Goal: Information Seeking & Learning: Understand process/instructions

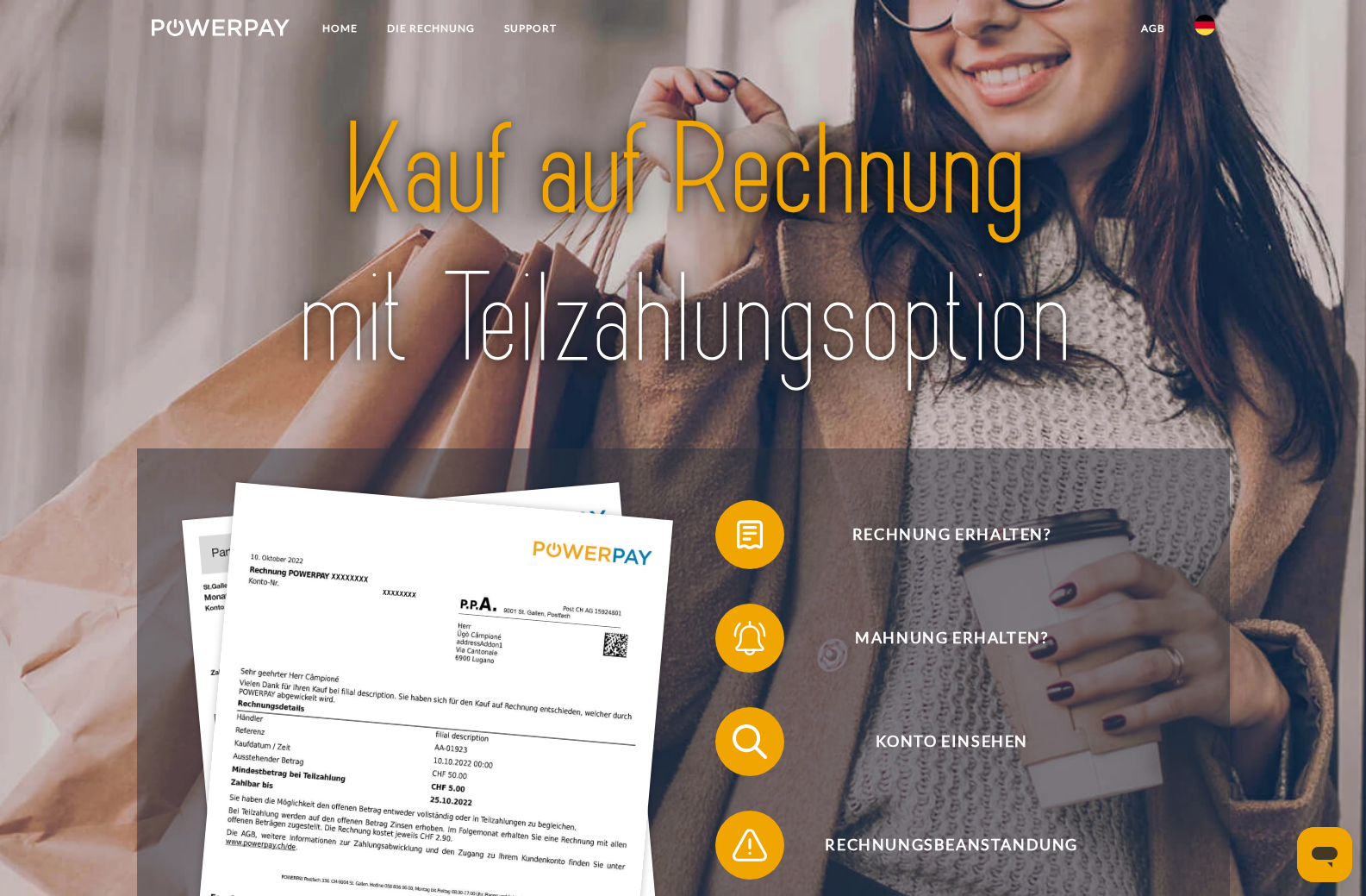
click at [995, 211] on img at bounding box center [682, 245] width 958 height 312
click at [1202, 34] on img at bounding box center [1205, 25] width 21 height 21
click at [1206, 75] on img at bounding box center [1205, 81] width 21 height 21
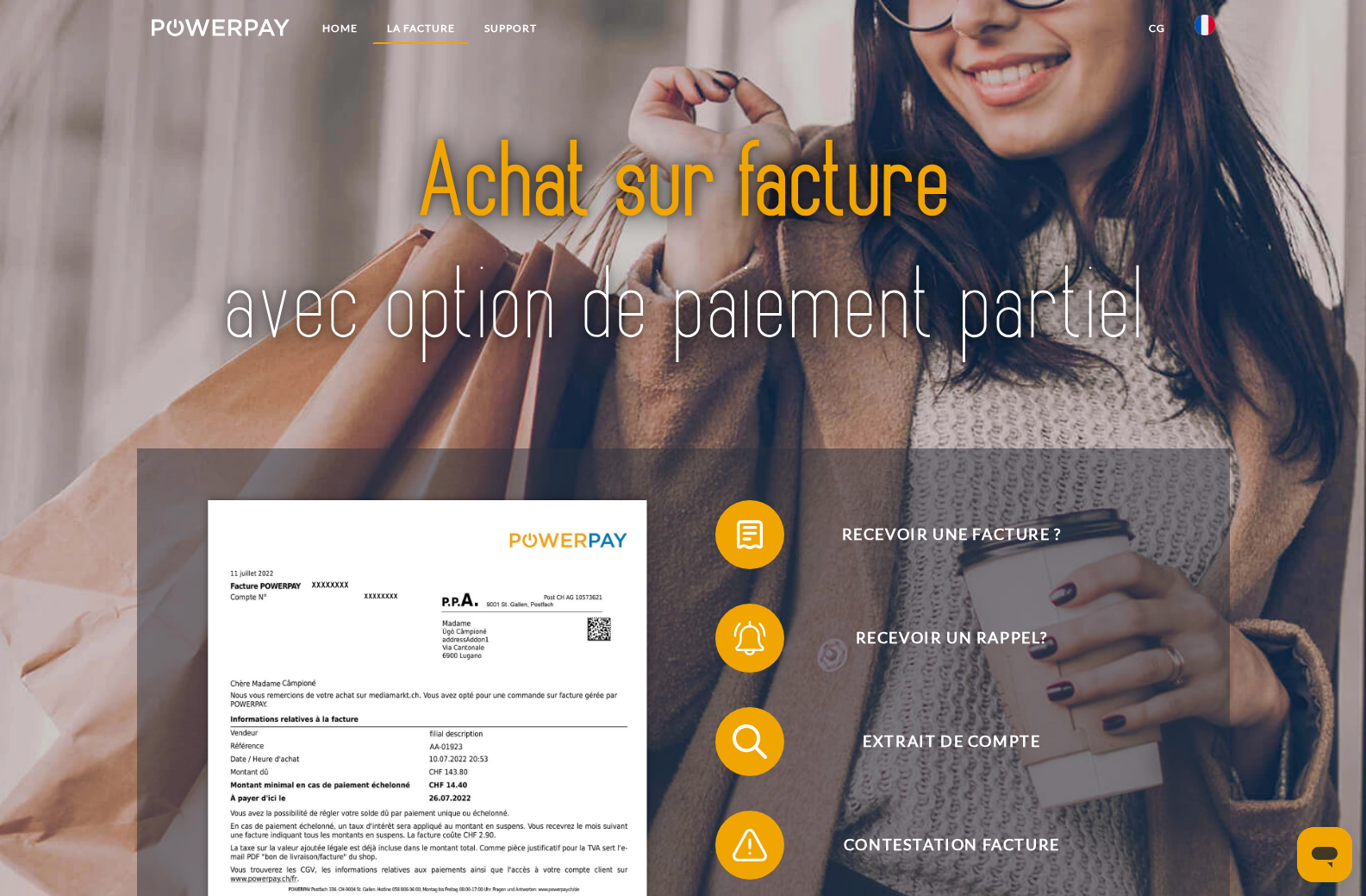
click at [419, 25] on link "LA FACTURE" at bounding box center [420, 28] width 97 height 31
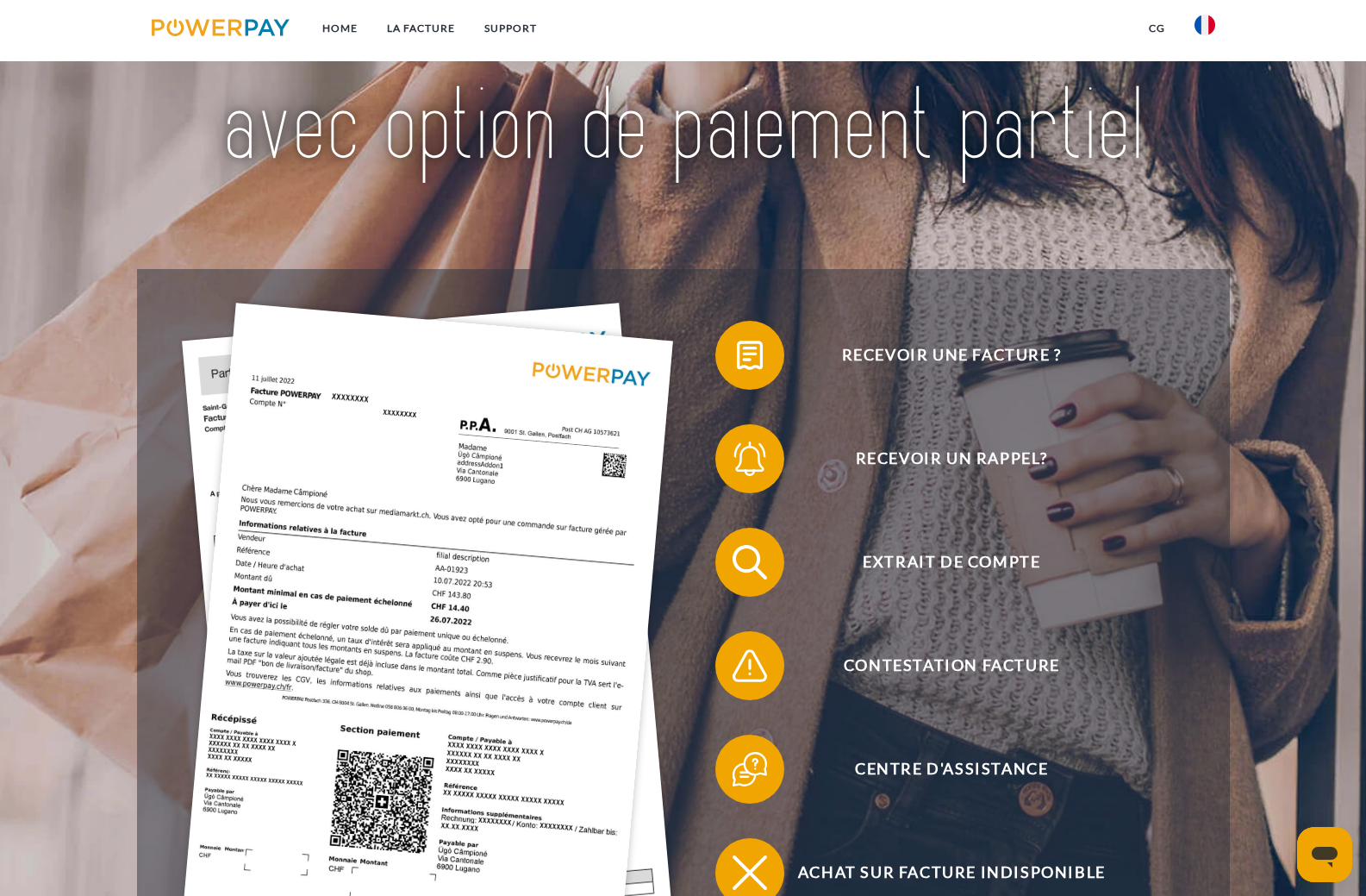
scroll to position [158, 0]
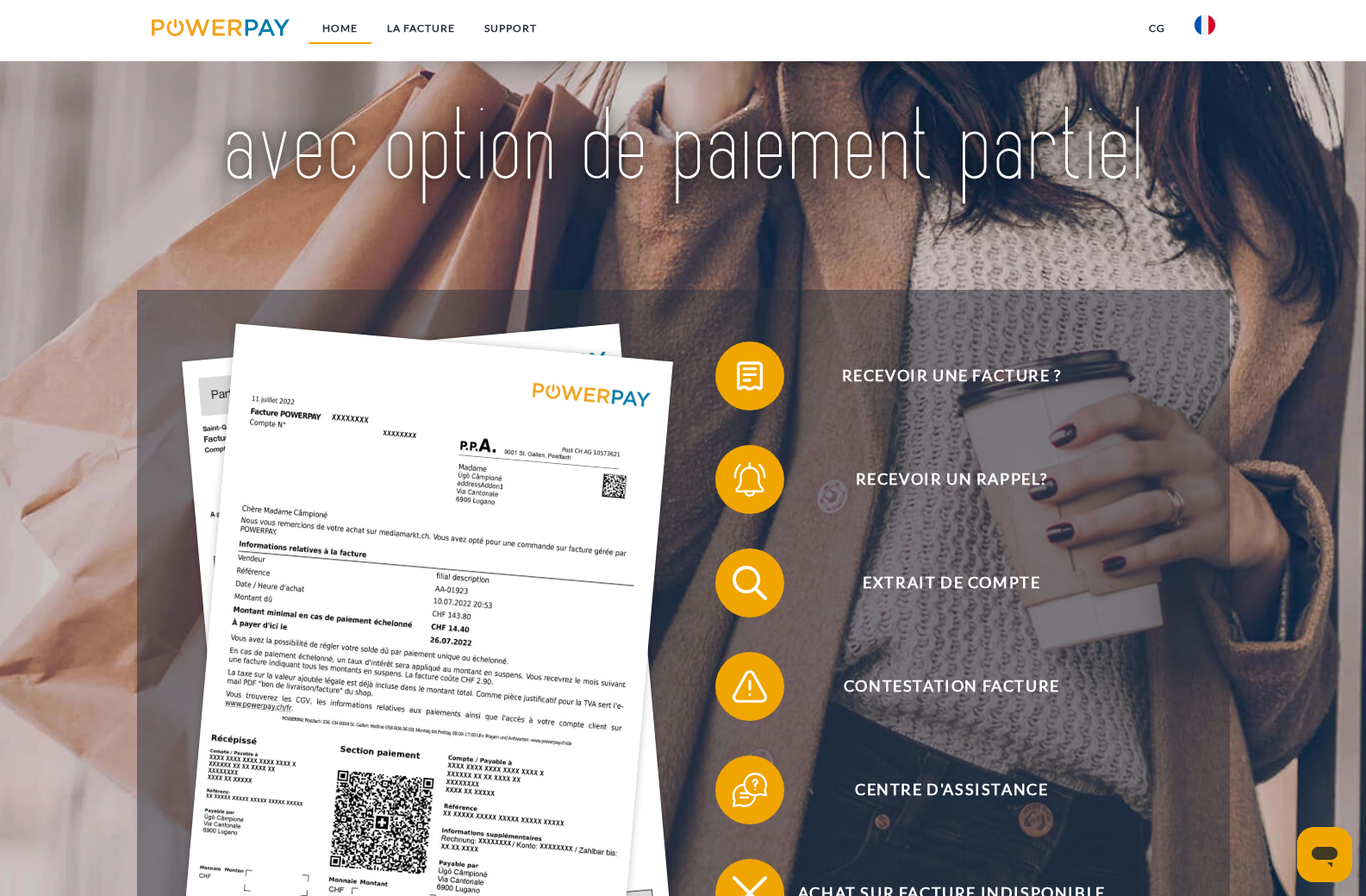
click at [333, 30] on link "Home" at bounding box center [340, 28] width 65 height 31
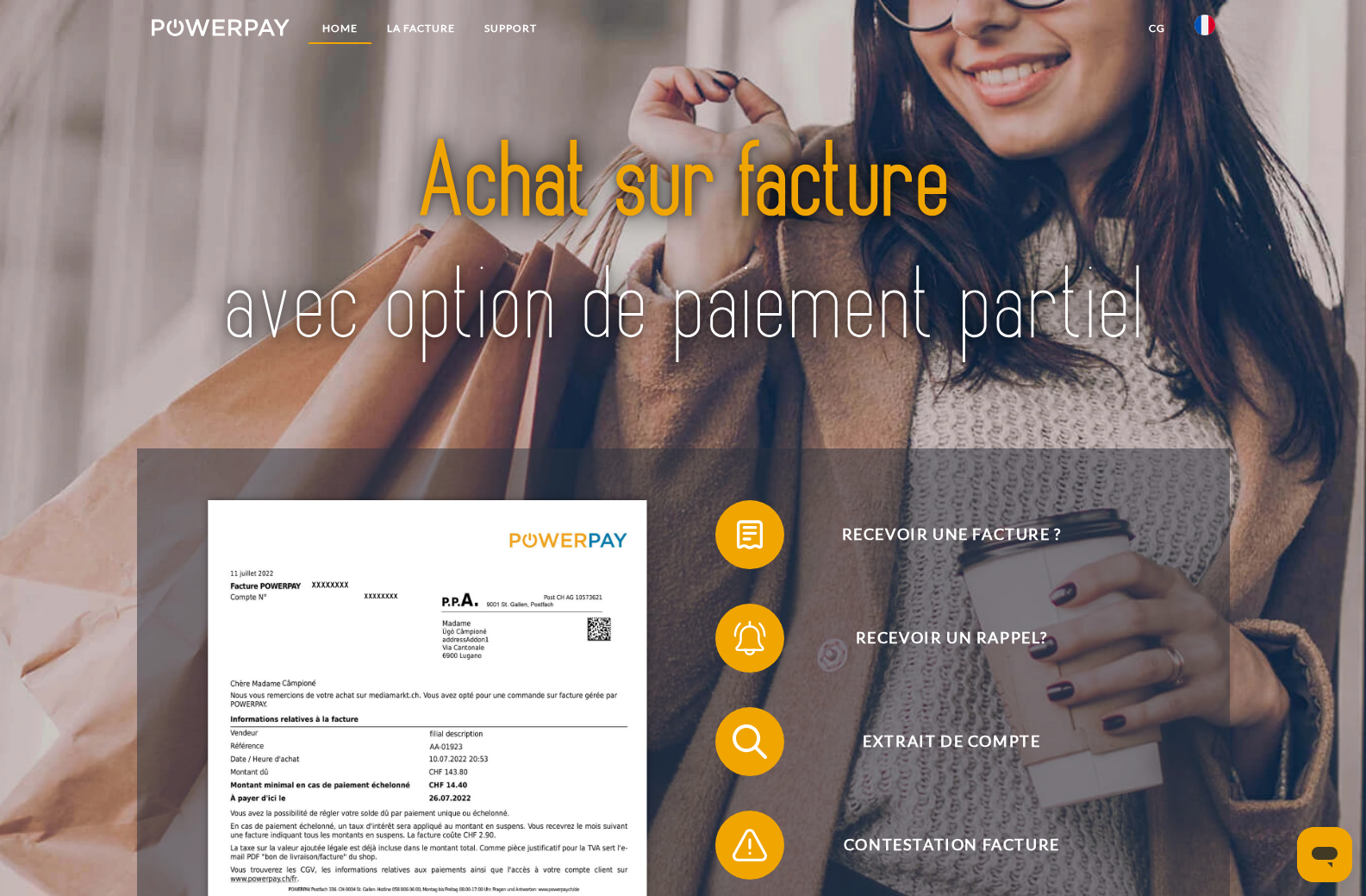
click at [350, 28] on link "Home" at bounding box center [340, 28] width 65 height 31
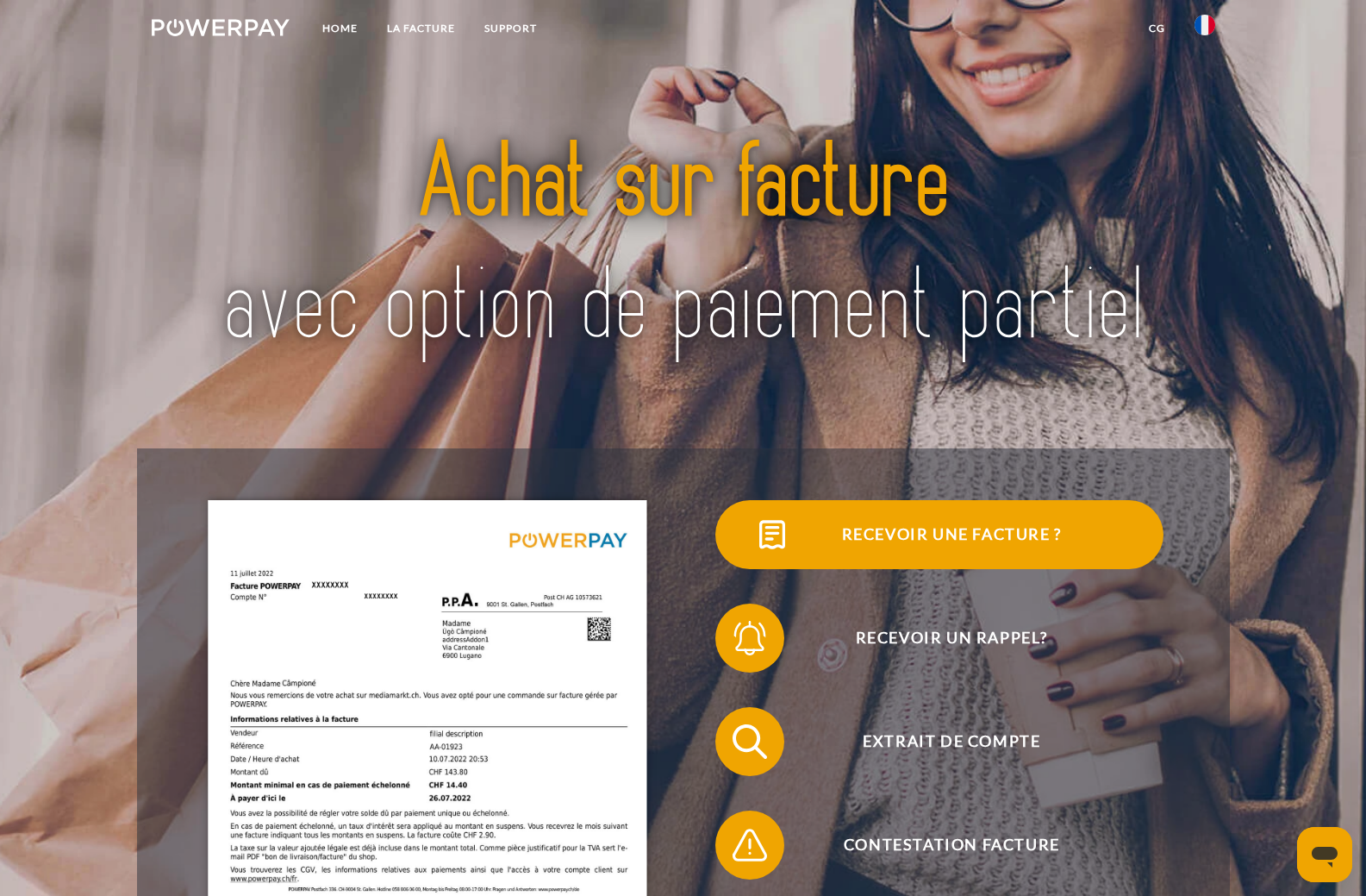
click at [919, 535] on span "Recevoir une facture ?" at bounding box center [951, 534] width 422 height 69
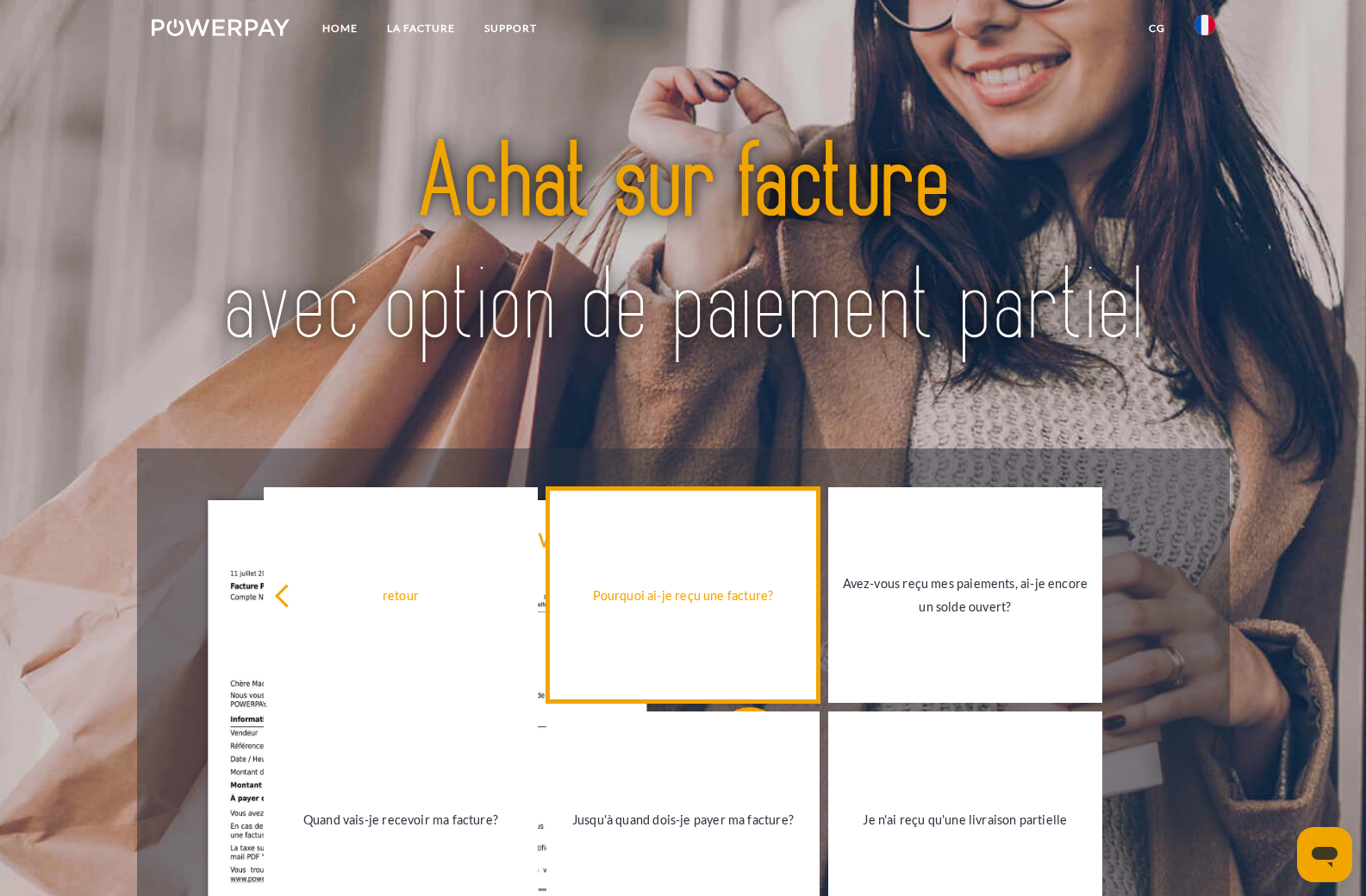
click at [736, 604] on div "Pourquoi ai-je reçu une facture?" at bounding box center [683, 595] width 252 height 24
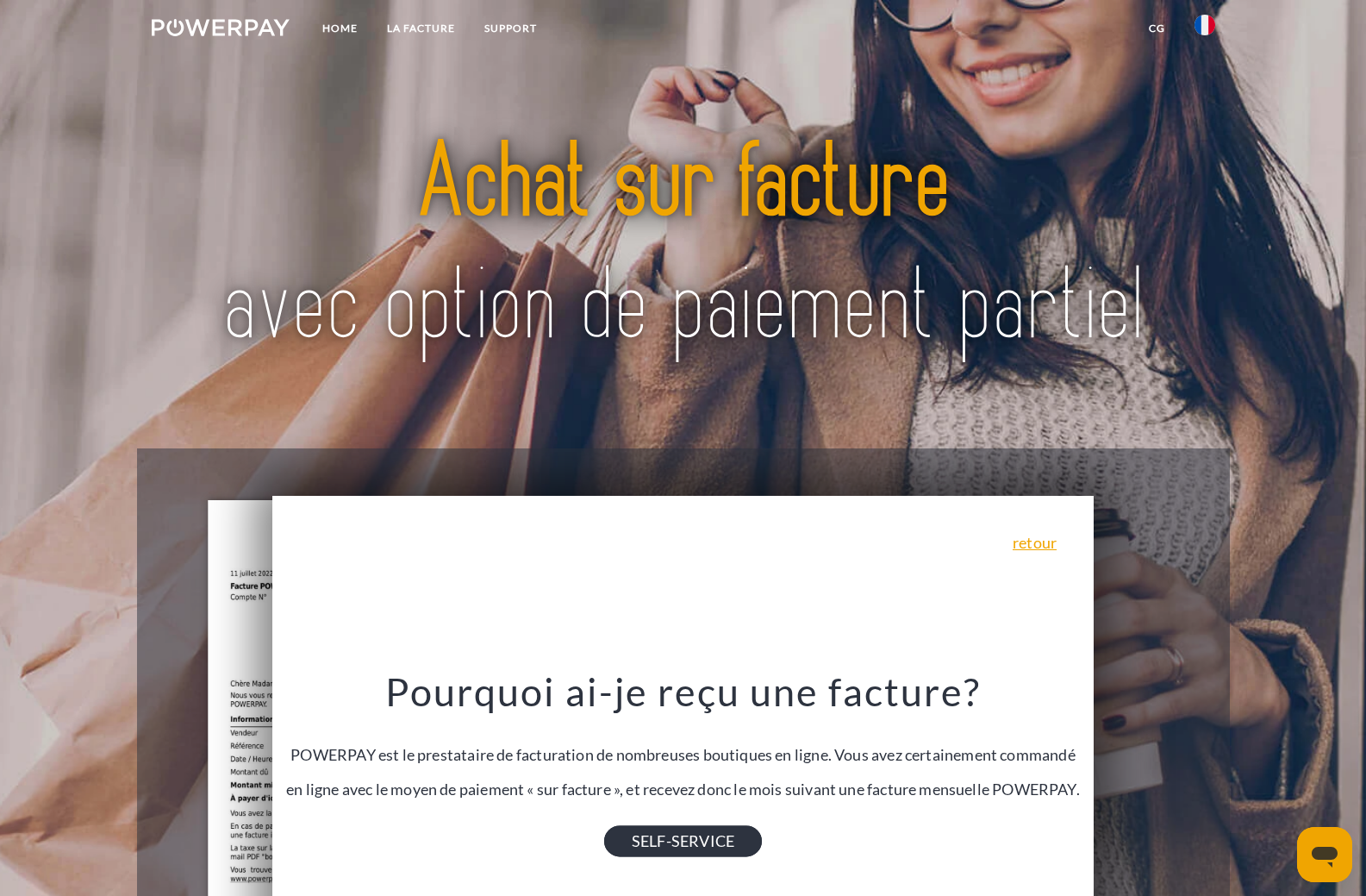
click at [706, 856] on link "SELF-SERVICE" at bounding box center [682, 840] width 157 height 31
click at [340, 22] on link "Home" at bounding box center [340, 28] width 65 height 31
click at [1164, 29] on link "CG" at bounding box center [1157, 28] width 45 height 31
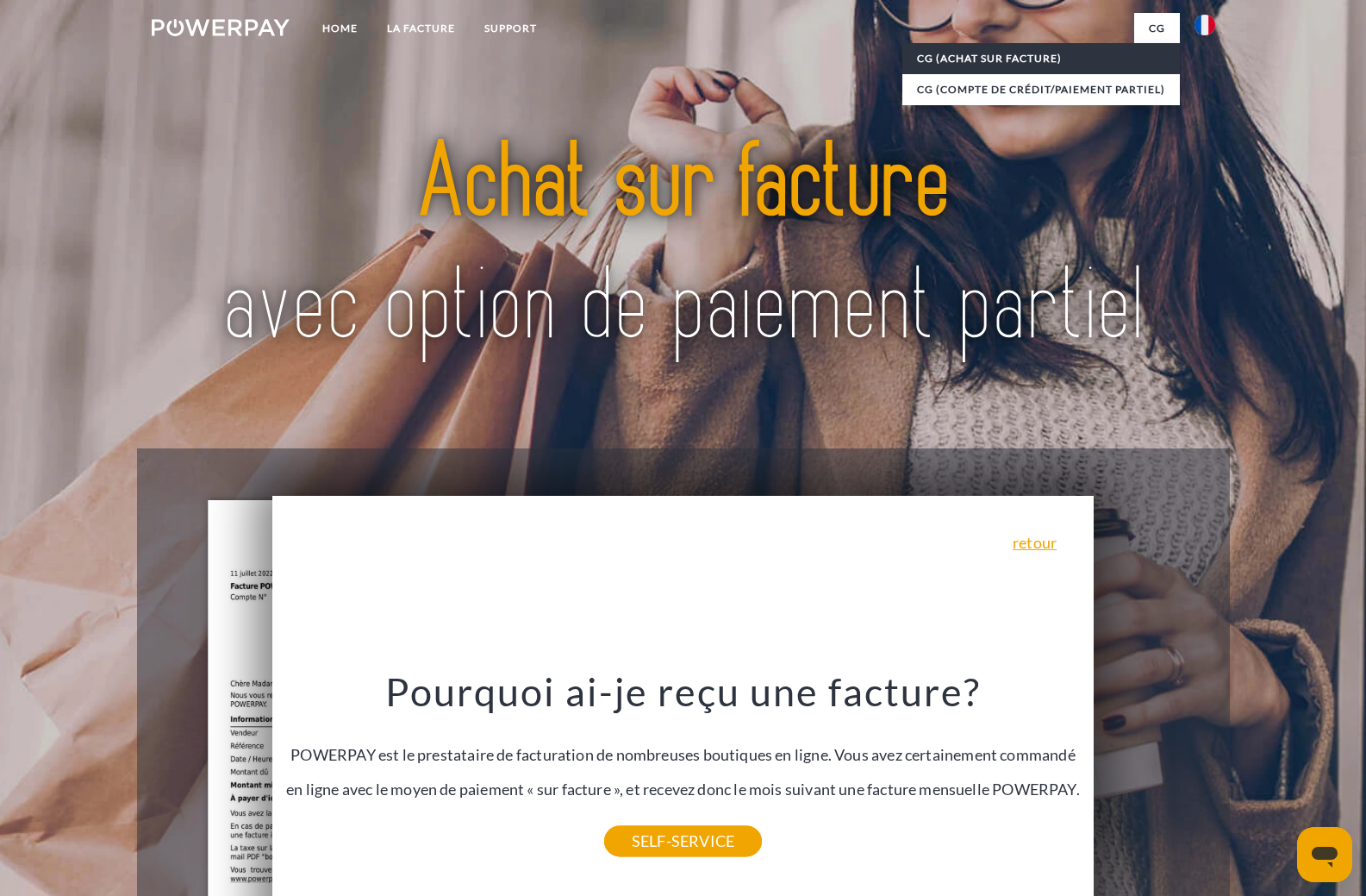
click at [1045, 73] on link "CG (achat sur facture)" at bounding box center [1041, 58] width 278 height 31
click at [1012, 64] on link "CG (achat sur facture)" at bounding box center [1041, 58] width 278 height 31
